Goal: Information Seeking & Learning: Learn about a topic

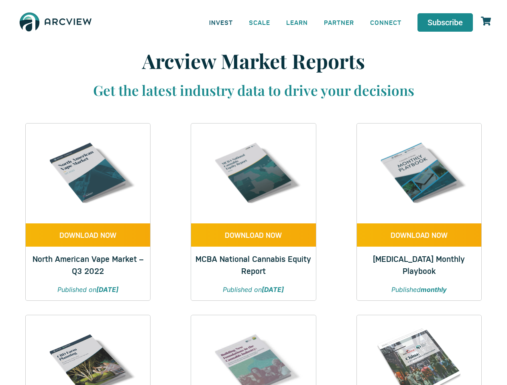
click at [221, 22] on link "INVEST" at bounding box center [221, 22] width 40 height 18
click at [260, 22] on link "SCALE" at bounding box center [259, 22] width 37 height 18
click at [297, 22] on link "LEARN" at bounding box center [297, 22] width 38 height 18
click at [386, 22] on link "CONNECT" at bounding box center [385, 22] width 47 height 18
